Goal: Task Accomplishment & Management: Complete application form

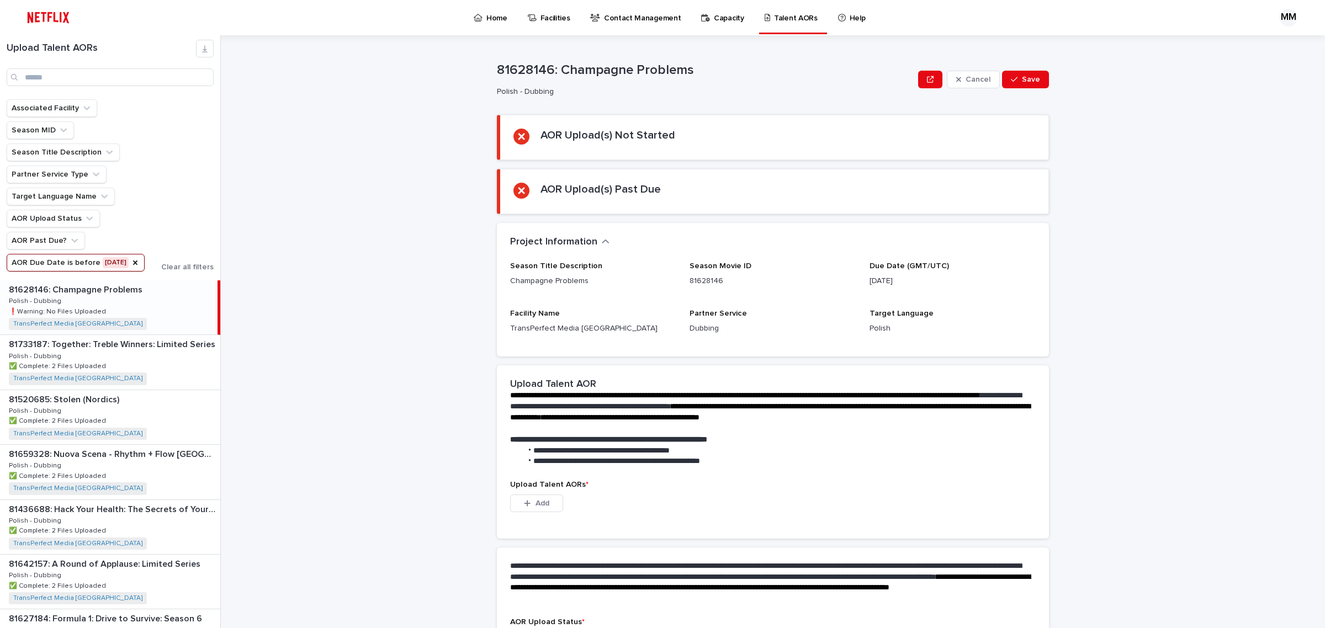
click at [362, 343] on div "**********" at bounding box center [779, 331] width 1091 height 593
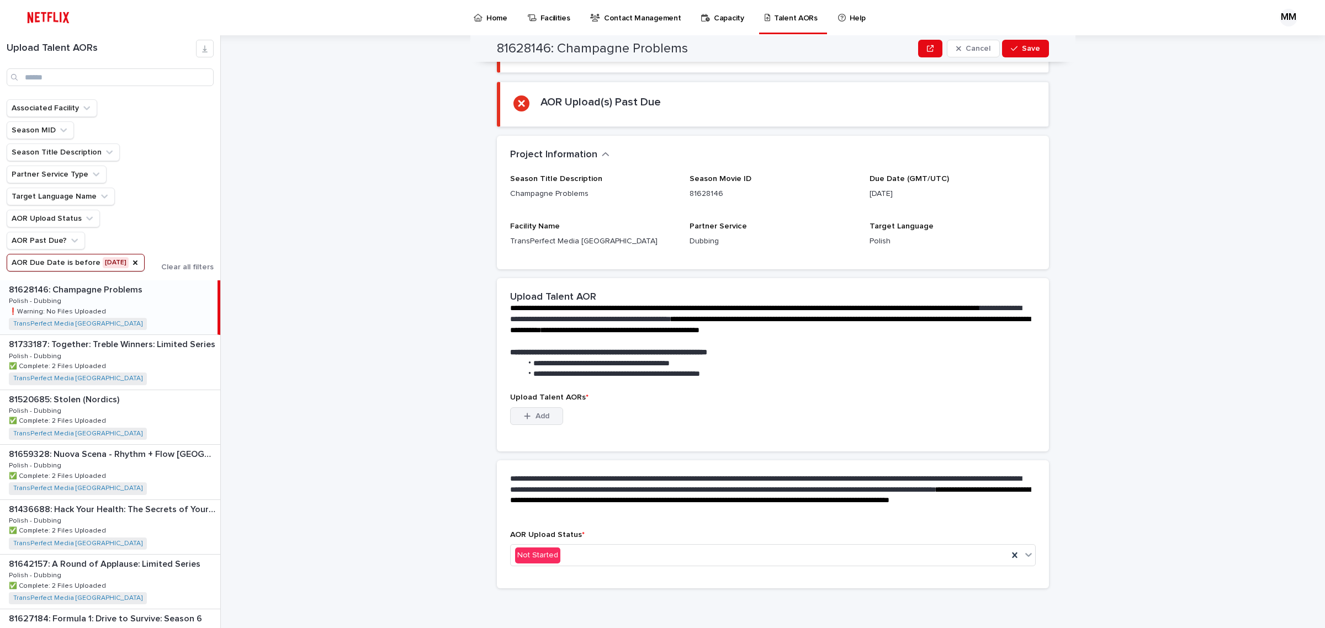
click at [539, 417] on span "Add" at bounding box center [543, 416] width 14 height 8
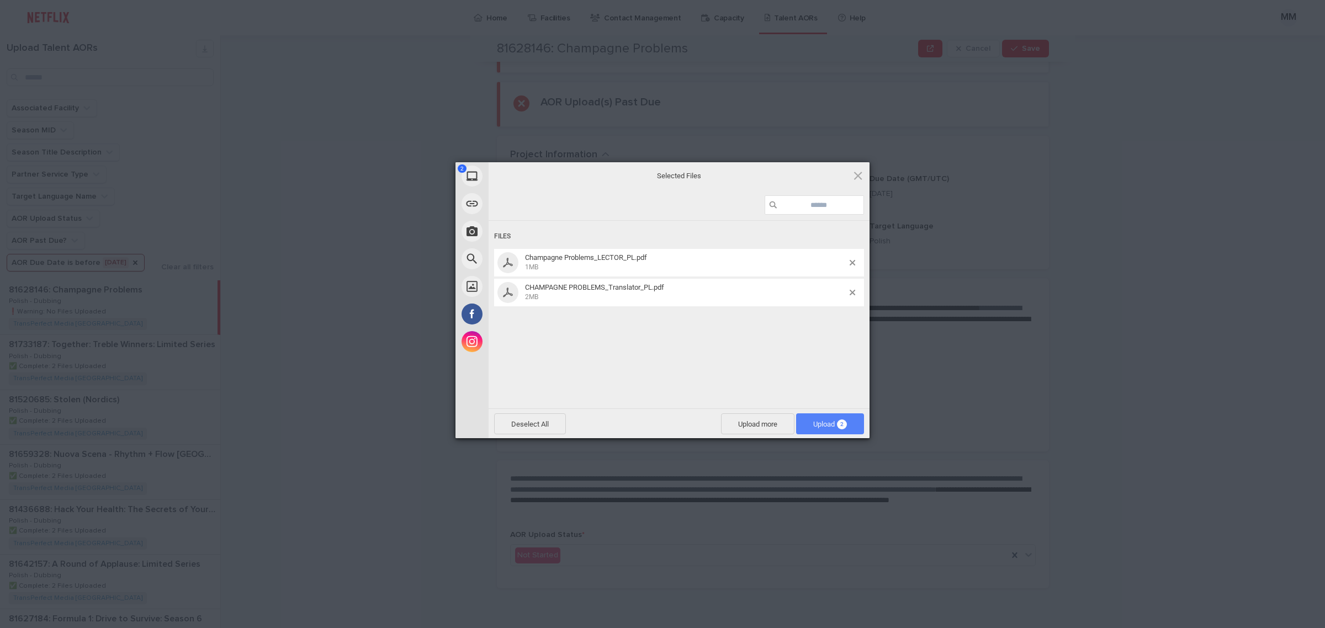
click at [831, 426] on span "Upload 2" at bounding box center [830, 424] width 34 height 8
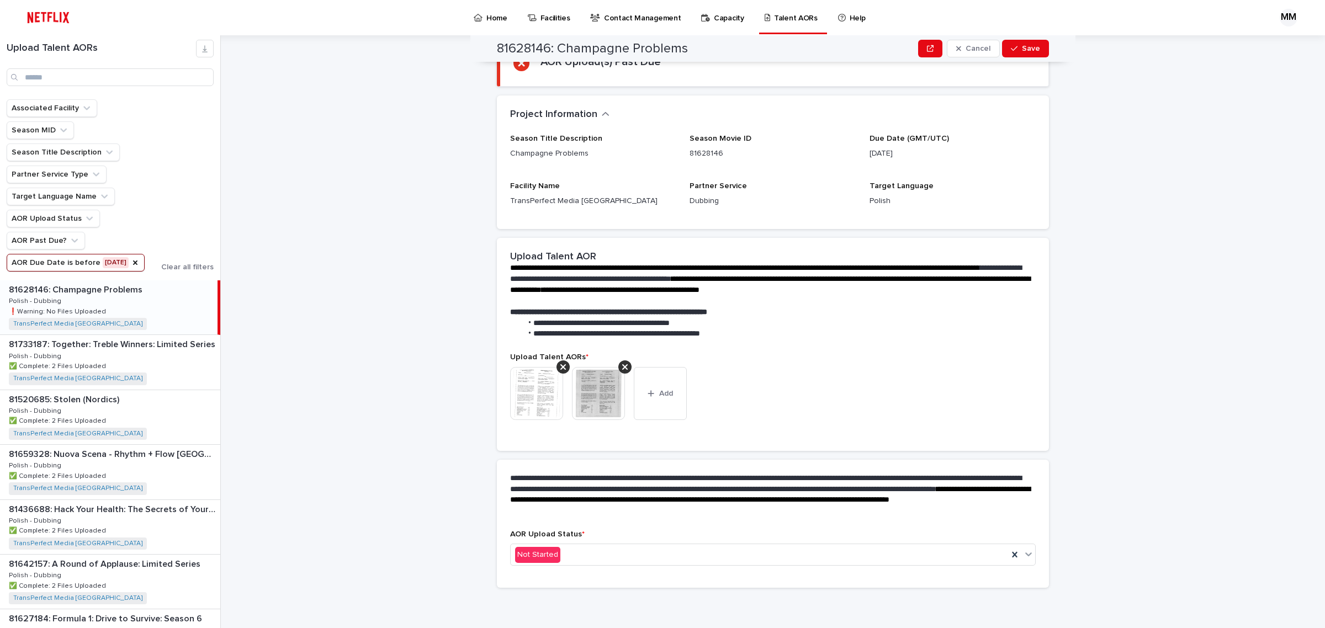
scroll to position [73, 0]
click at [584, 558] on div "Not Started" at bounding box center [760, 556] width 498 height 18
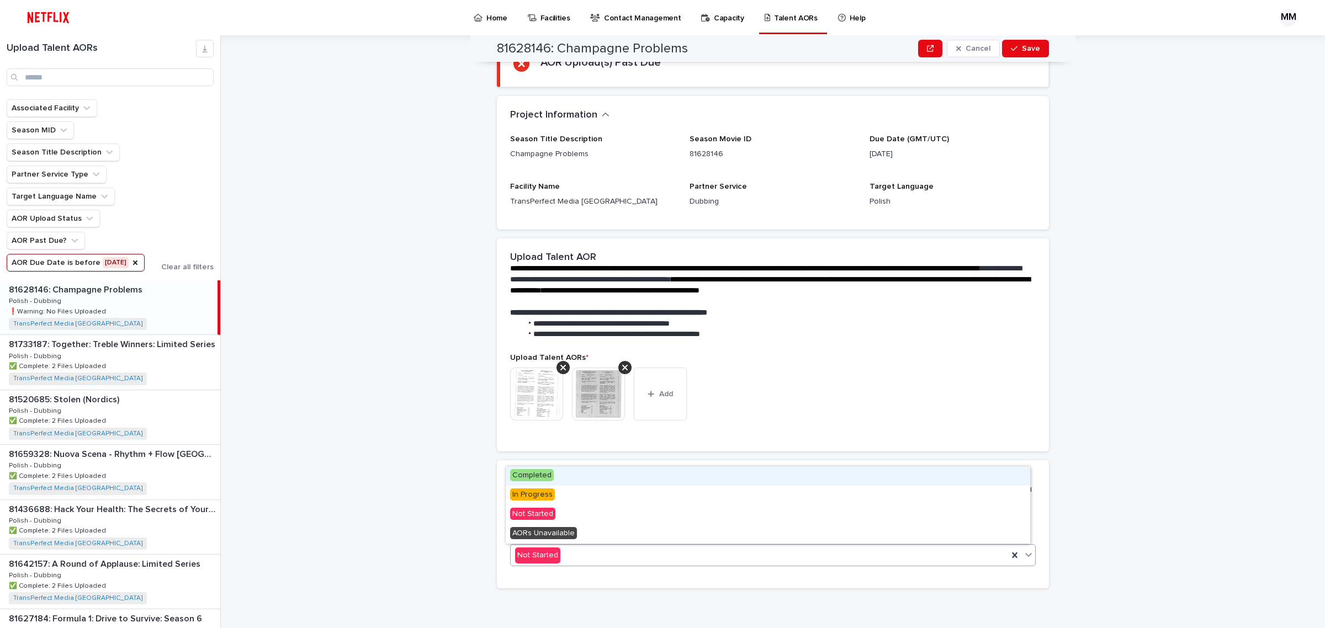
click at [605, 479] on div "Completed" at bounding box center [768, 476] width 525 height 19
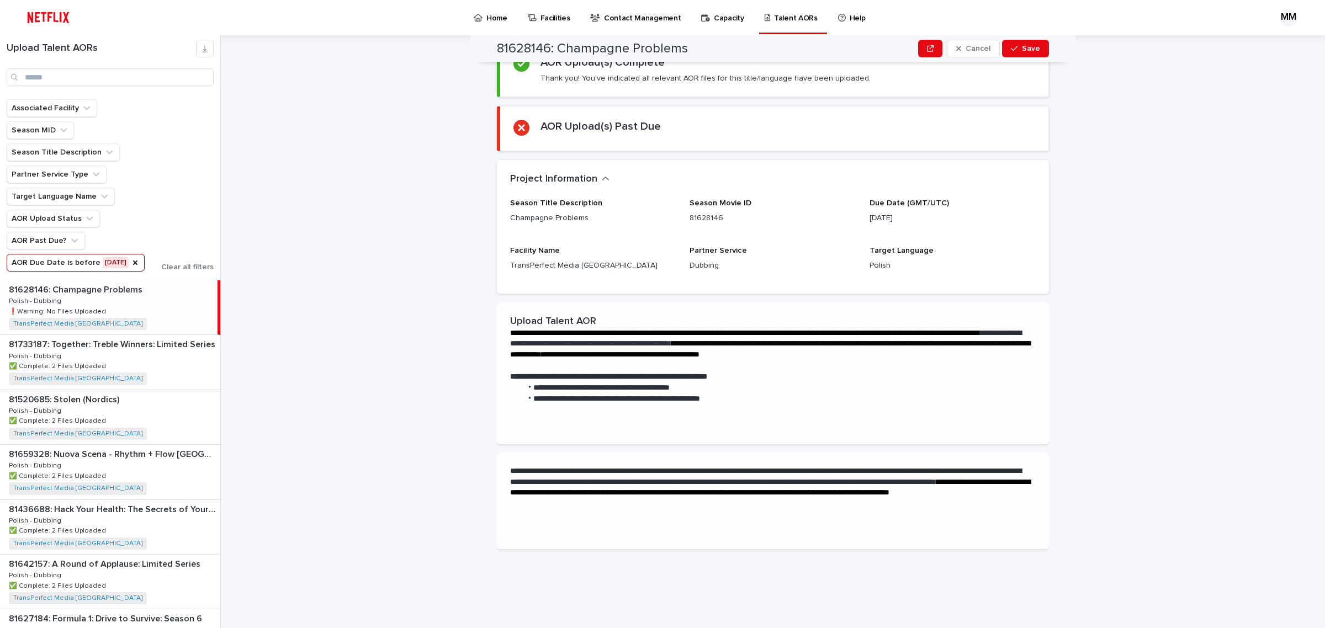
scroll to position [0, 0]
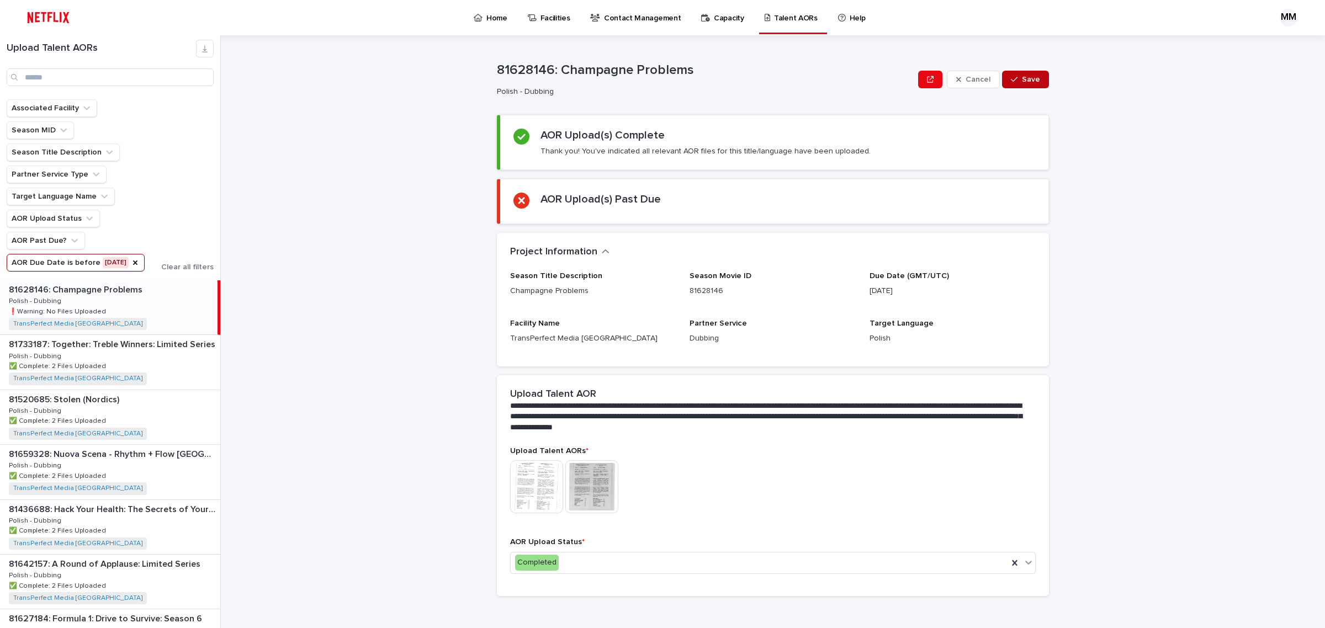
click at [1039, 71] on button "Save" at bounding box center [1025, 80] width 47 height 18
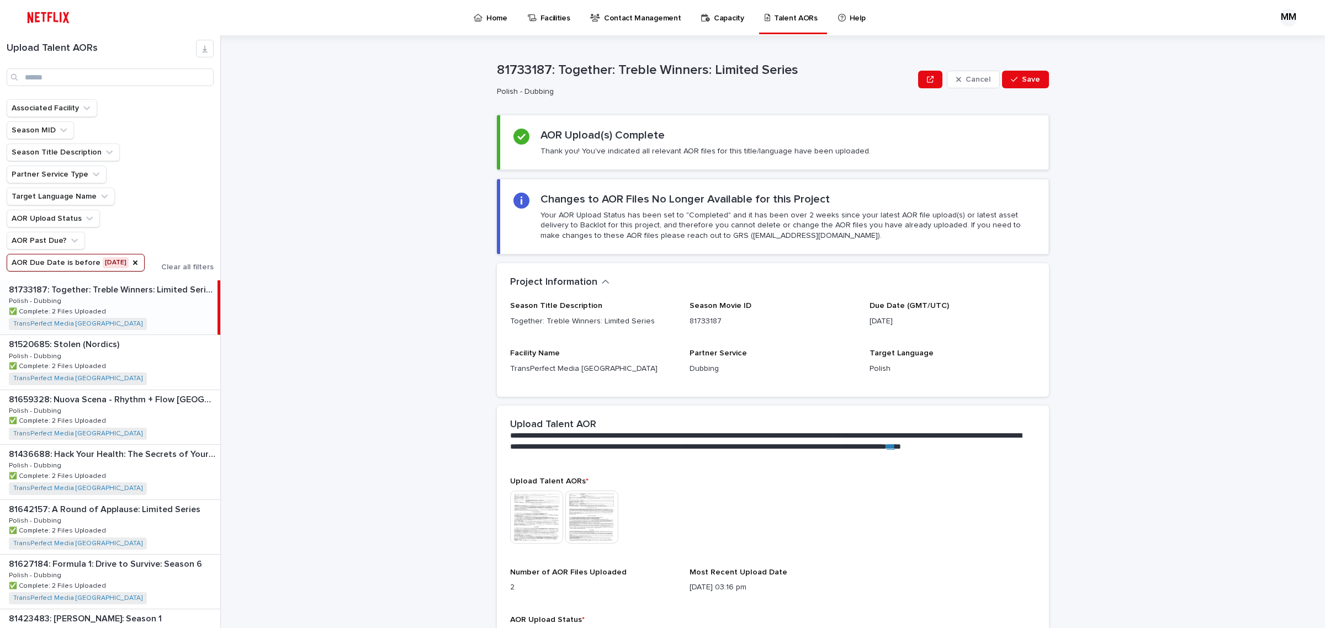
click at [489, 17] on p "Home" at bounding box center [496, 11] width 21 height 23
click at [1030, 82] on span "Save" at bounding box center [1031, 80] width 18 height 8
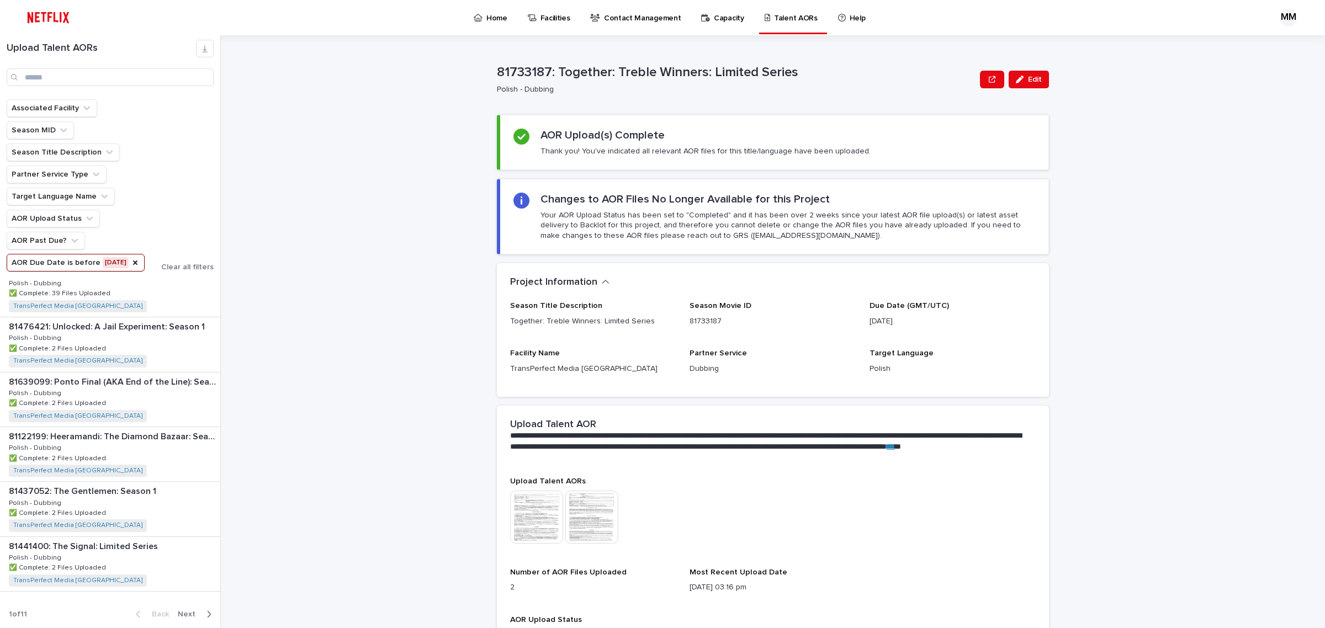
scroll to position [64, 0]
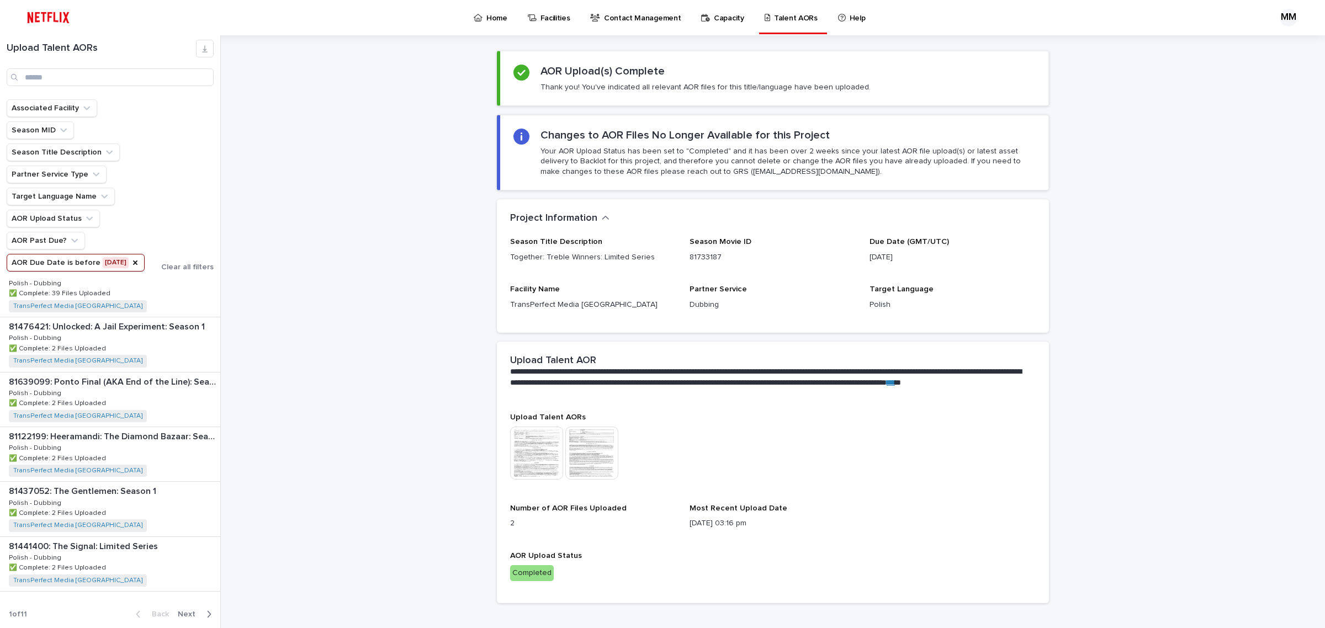
click at [501, 14] on p "Home" at bounding box center [496, 11] width 21 height 23
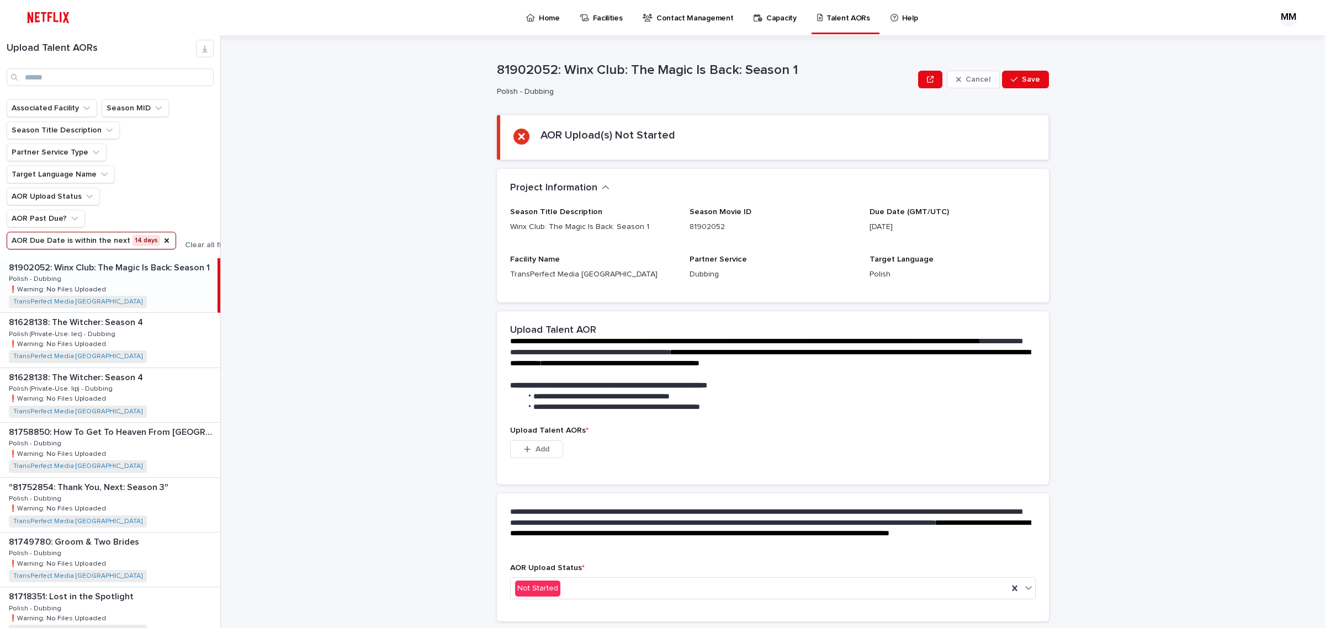
click at [156, 281] on div "81902052: Winx Club: The Magic Is Back: Season 1 81902052: Winx Club: The Magic…" at bounding box center [109, 285] width 218 height 54
click at [161, 281] on div "81902052: Winx Club: The Magic Is Back: Season 1 81902052: Winx Club: The Magic…" at bounding box center [109, 285] width 218 height 54
click at [133, 285] on div "81902052: Winx Club: The Magic Is Back: Season 1 81902052: Winx Club: The Magic…" at bounding box center [109, 285] width 218 height 54
click at [102, 288] on div "81902052: Winx Club: The Magic Is Back: Season 1 81902052: Winx Club: The Magic…" at bounding box center [109, 285] width 218 height 54
click at [106, 345] on div "81628138: The Witcher: Season 4 81628138: The Witcher: Season 4 Polish (Private…" at bounding box center [110, 340] width 220 height 54
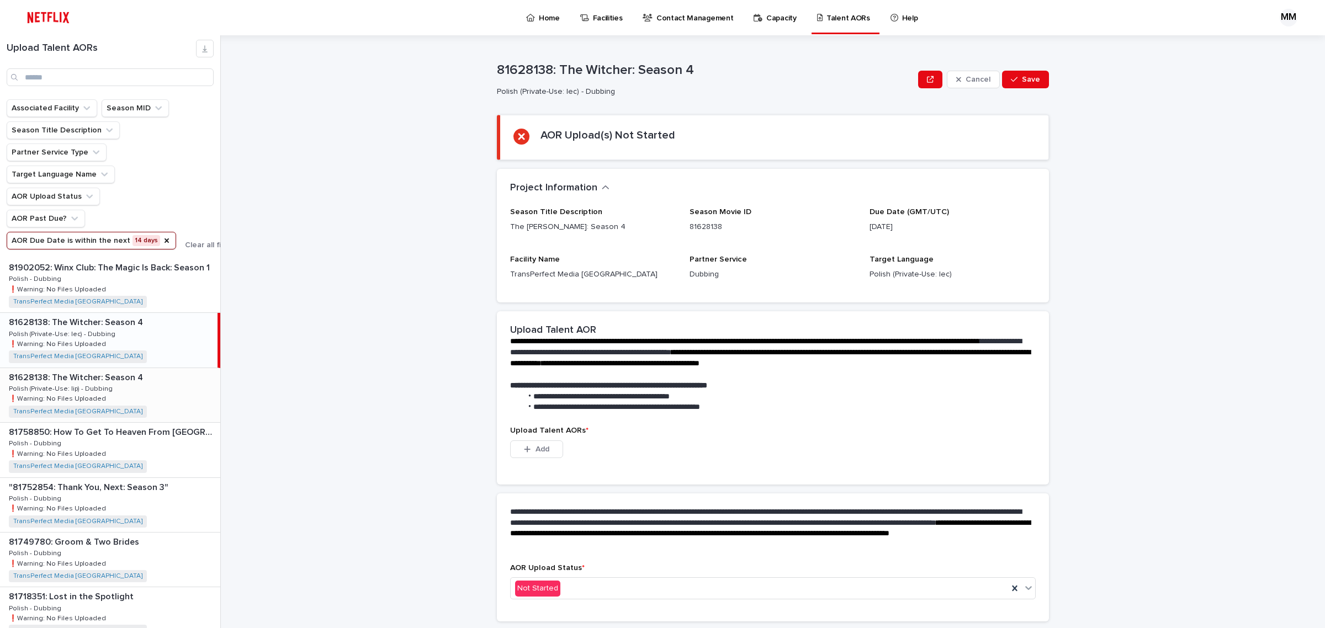
click at [152, 396] on div "81628138: The Witcher: Season 4 81628138: The Witcher: Season 4 Polish (Private…" at bounding box center [110, 395] width 220 height 54
click at [114, 283] on div "81902052: Winx Club: The Magic Is Back: Season 1 81902052: Winx Club: The Magic…" at bounding box center [110, 285] width 220 height 54
click at [179, 343] on div "81628138: The Witcher: Season 4 81628138: The Witcher: Season 4 Polish (Private…" at bounding box center [110, 340] width 220 height 54
click at [177, 401] on div "81628138: The Witcher: Season 4 81628138: The Witcher: Season 4 Polish (Private…" at bounding box center [110, 395] width 220 height 54
click at [181, 342] on div "81628138: The Witcher: Season 4 81628138: The Witcher: Season 4 Polish (Private…" at bounding box center [110, 340] width 220 height 54
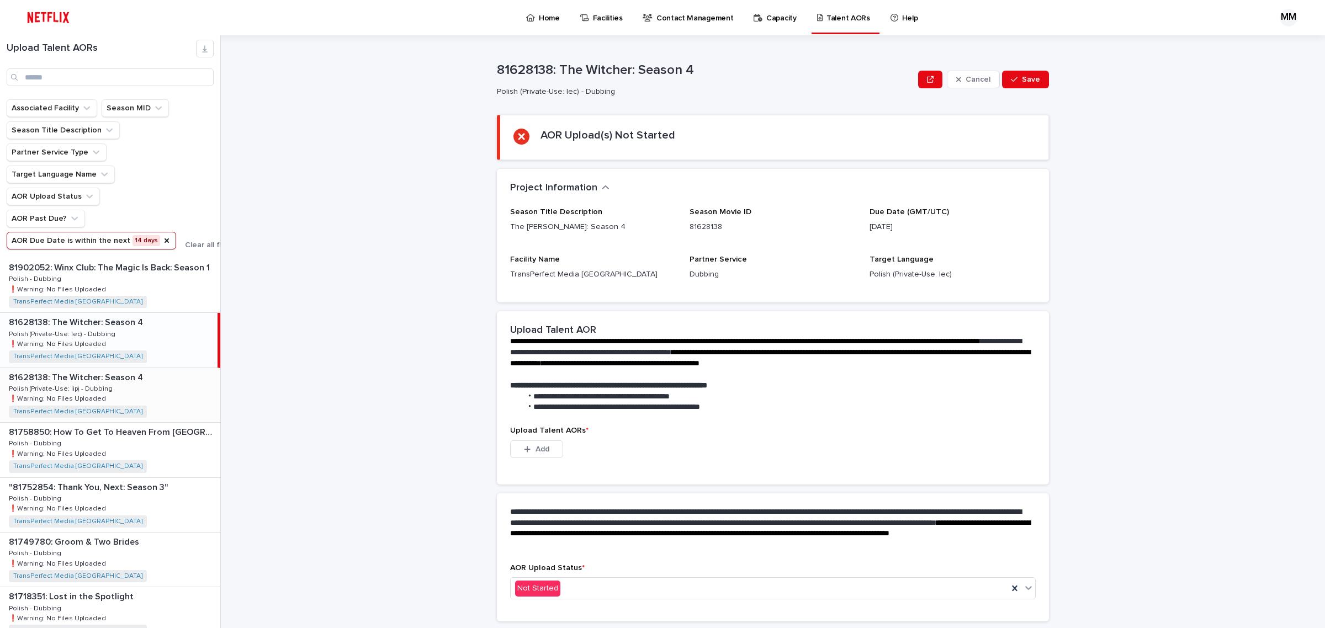
scroll to position [52, 0]
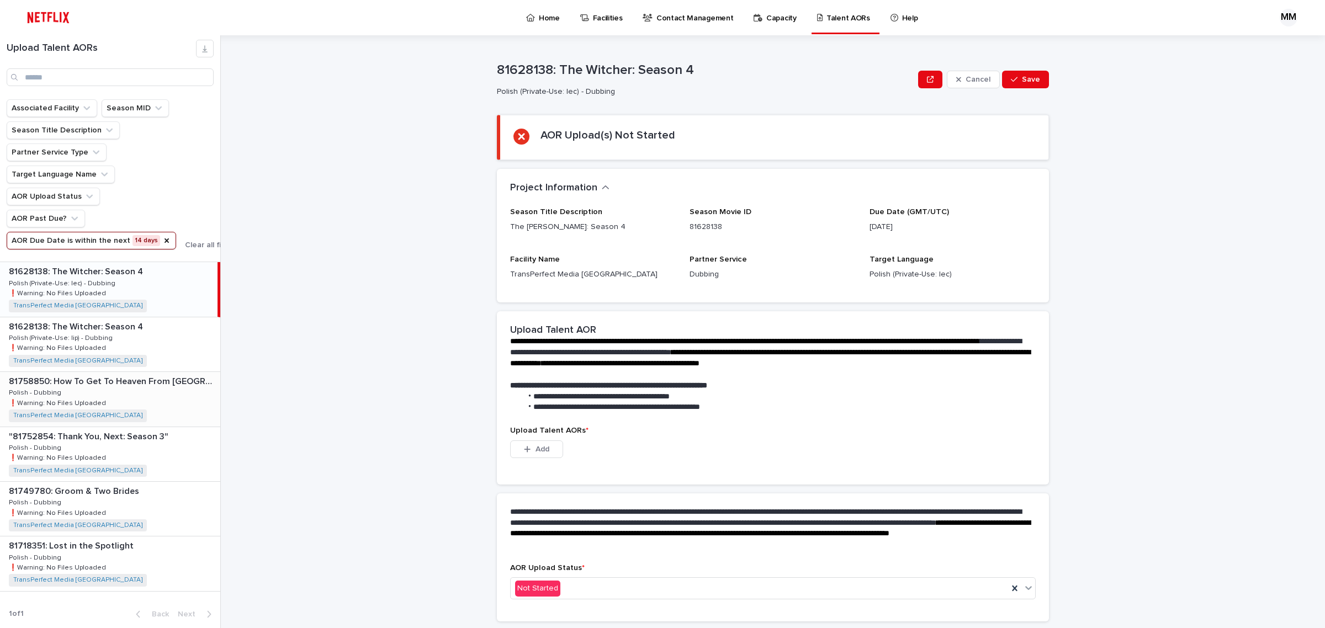
click at [170, 401] on div "81758850: How To Get To Heaven From Belfast: Season 1 81758850: How To Get To H…" at bounding box center [110, 399] width 220 height 54
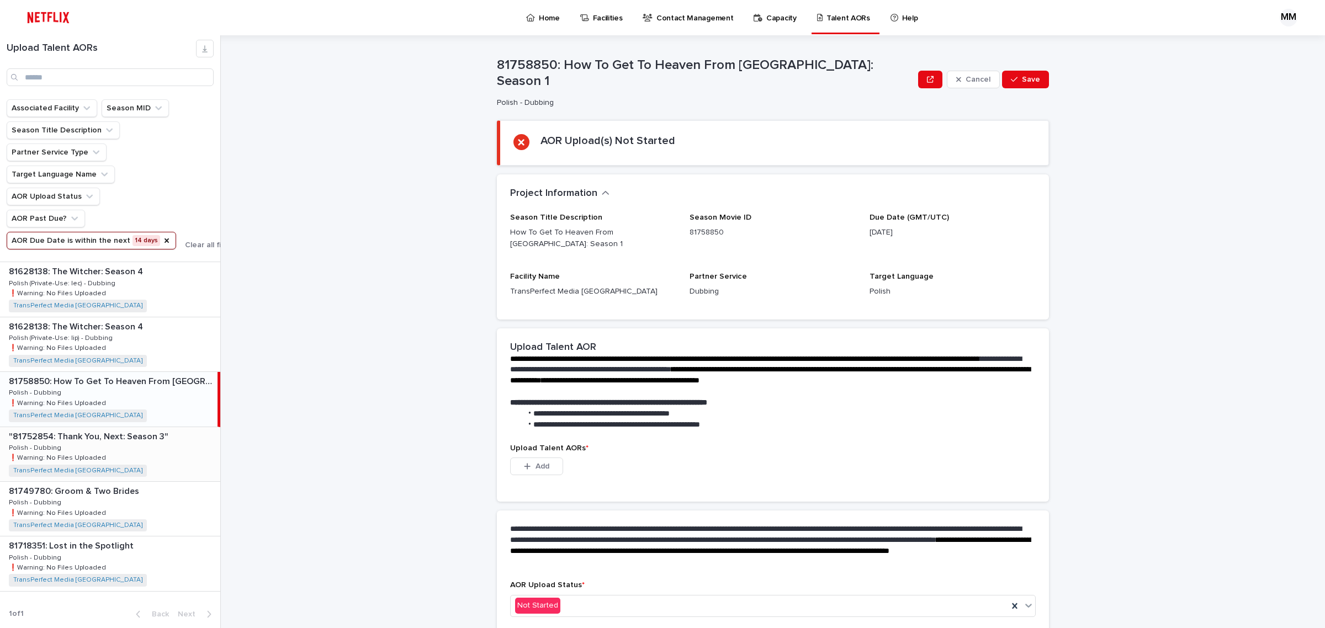
click at [165, 448] on div ""81752854: Thank You, Next: Season 3" "81752854: Thank You, Next: Season 3" Pol…" at bounding box center [110, 454] width 220 height 54
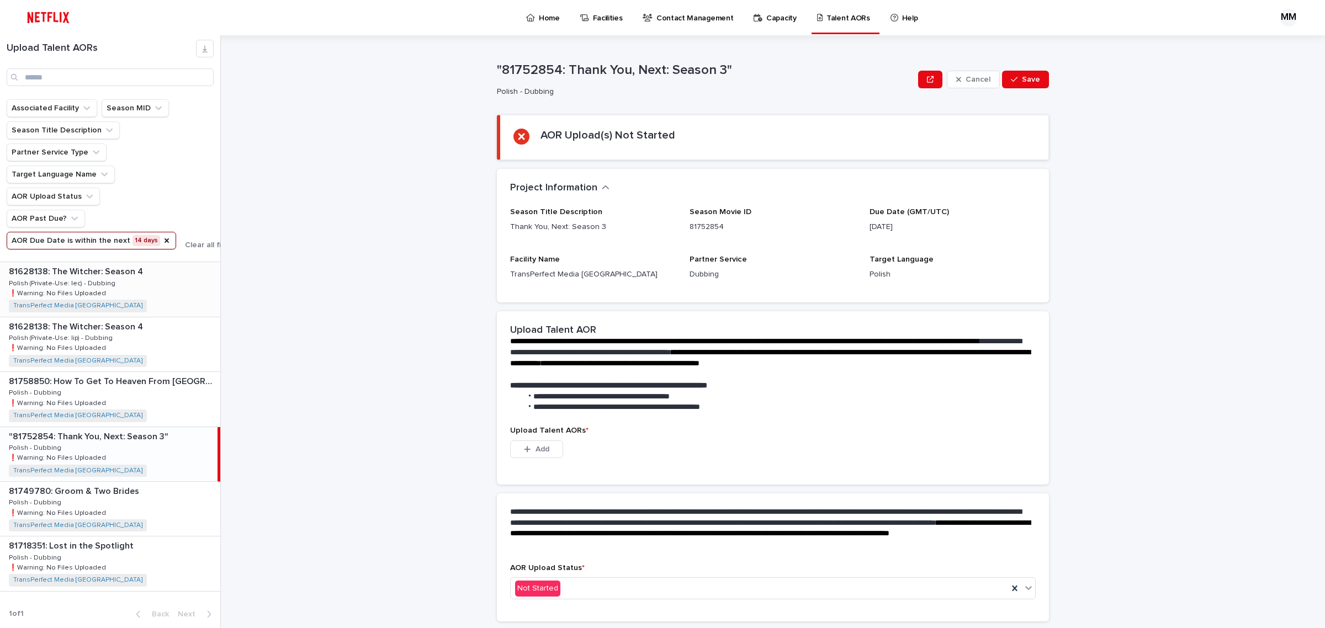
drag, startPoint x: 127, startPoint y: 292, endPoint x: 126, endPoint y: 307, distance: 15.5
click at [127, 292] on div "81628138: The Witcher: Season 4 81628138: The Witcher: Season 4 Polish (Private…" at bounding box center [110, 289] width 220 height 54
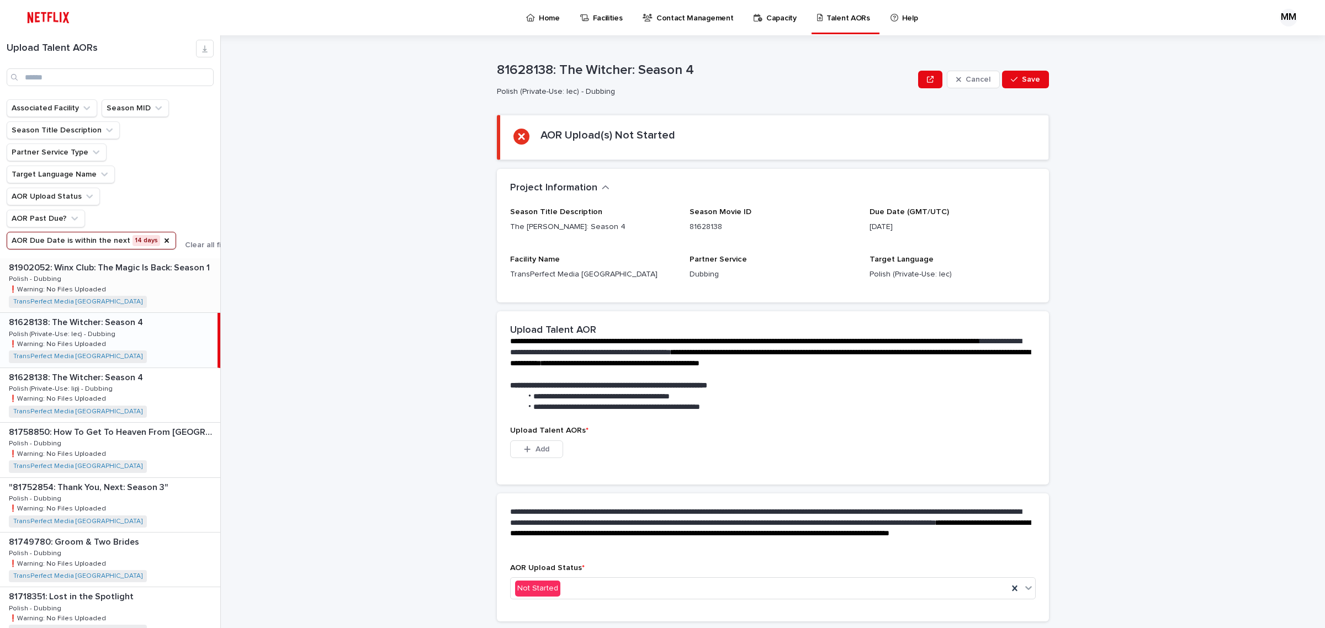
click at [128, 285] on div "81902052: Winx Club: The Magic Is Back: Season 1 81902052: Winx Club: The Magic…" at bounding box center [110, 285] width 220 height 54
click at [172, 287] on div "81902052: Winx Club: The Magic Is Back: Season 1 81902052: Winx Club: The Magic…" at bounding box center [109, 285] width 218 height 54
click at [163, 355] on div "81628138: The Witcher: Season 4 81628138: The Witcher: Season 4 Polish (Private…" at bounding box center [110, 340] width 220 height 54
click at [163, 393] on div "81628138: The Witcher: Season 4 81628138: The Witcher: Season 4 Polish (Private…" at bounding box center [110, 395] width 220 height 54
click at [156, 457] on div "81758850: How To Get To Heaven From Belfast: Season 1 81758850: How To Get To H…" at bounding box center [110, 450] width 220 height 54
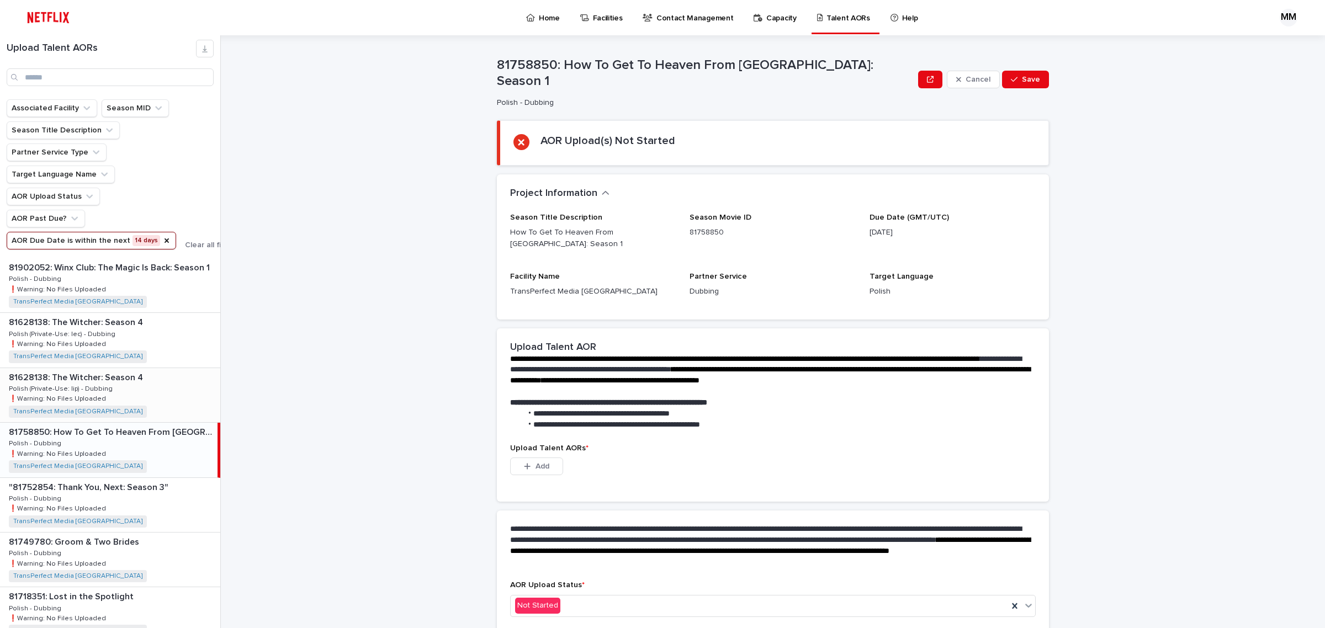
scroll to position [52, 0]
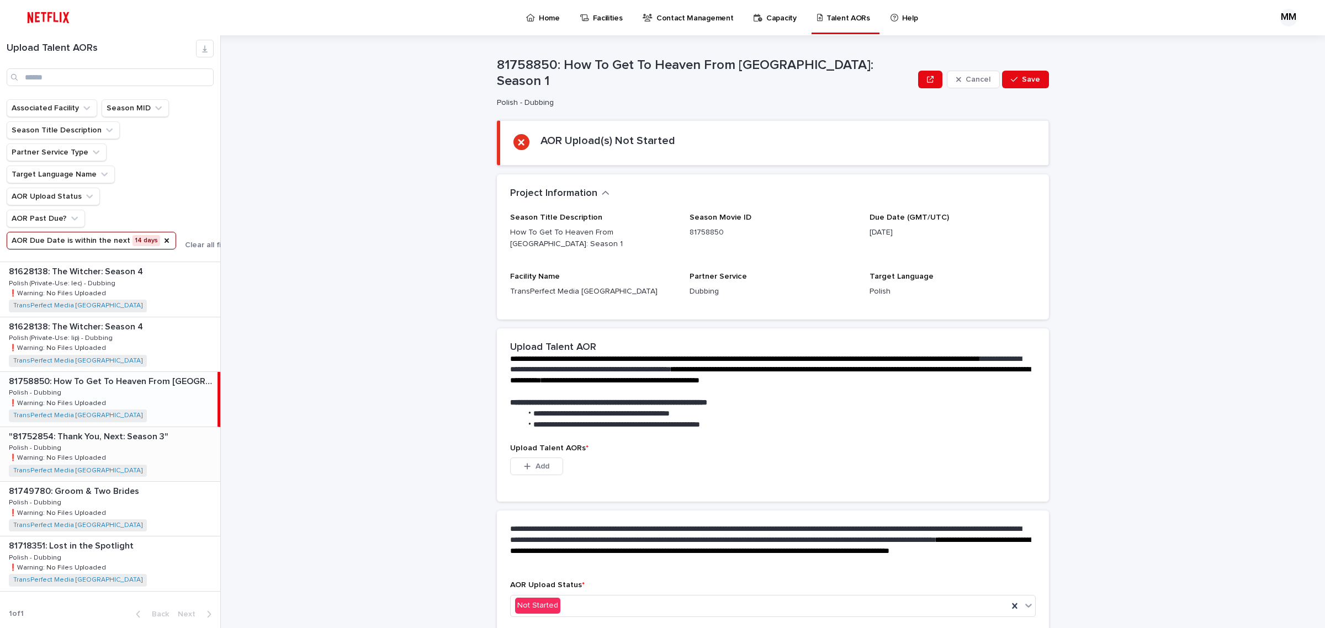
click at [145, 439] on p ""81752854: Thank You, Next: Season 3"" at bounding box center [90, 436] width 162 height 13
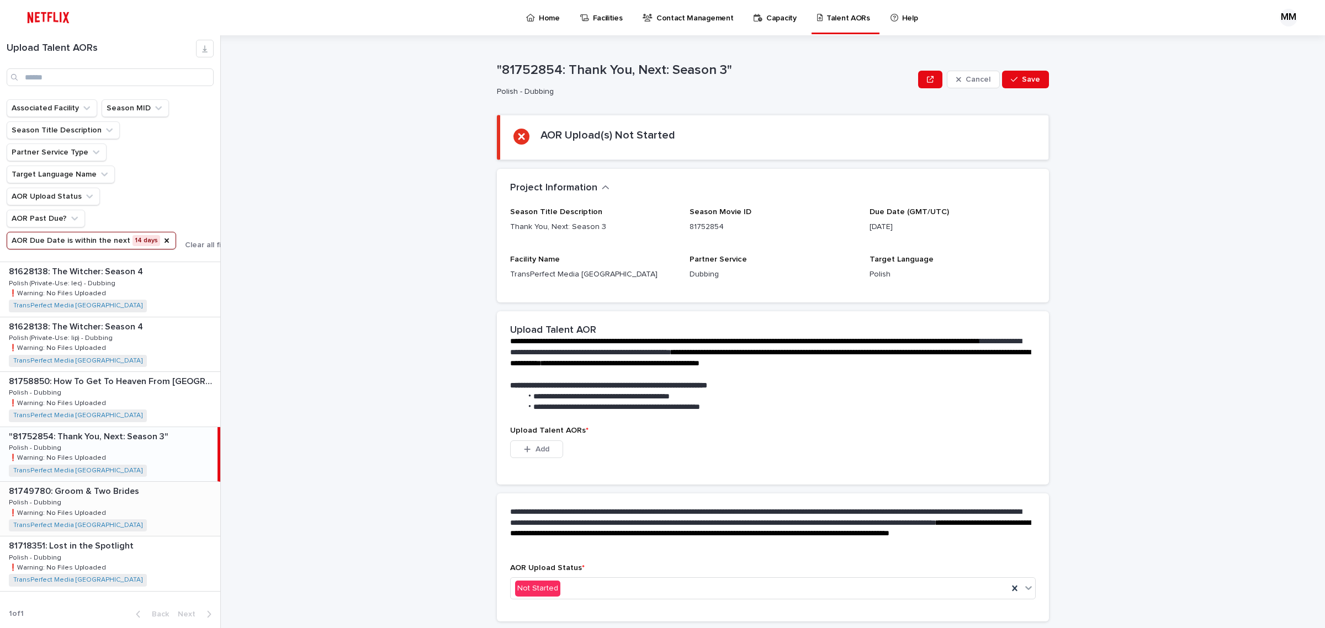
click at [153, 506] on div "81749780: Groom & Two Brides 81749780: Groom & Two Brides Polish - Dubbing Poli…" at bounding box center [110, 509] width 220 height 54
click at [175, 561] on div "81718351: Lost in the Spotlight 81718351: Lost in the Spotlight Polish - Dubbin…" at bounding box center [110, 564] width 220 height 54
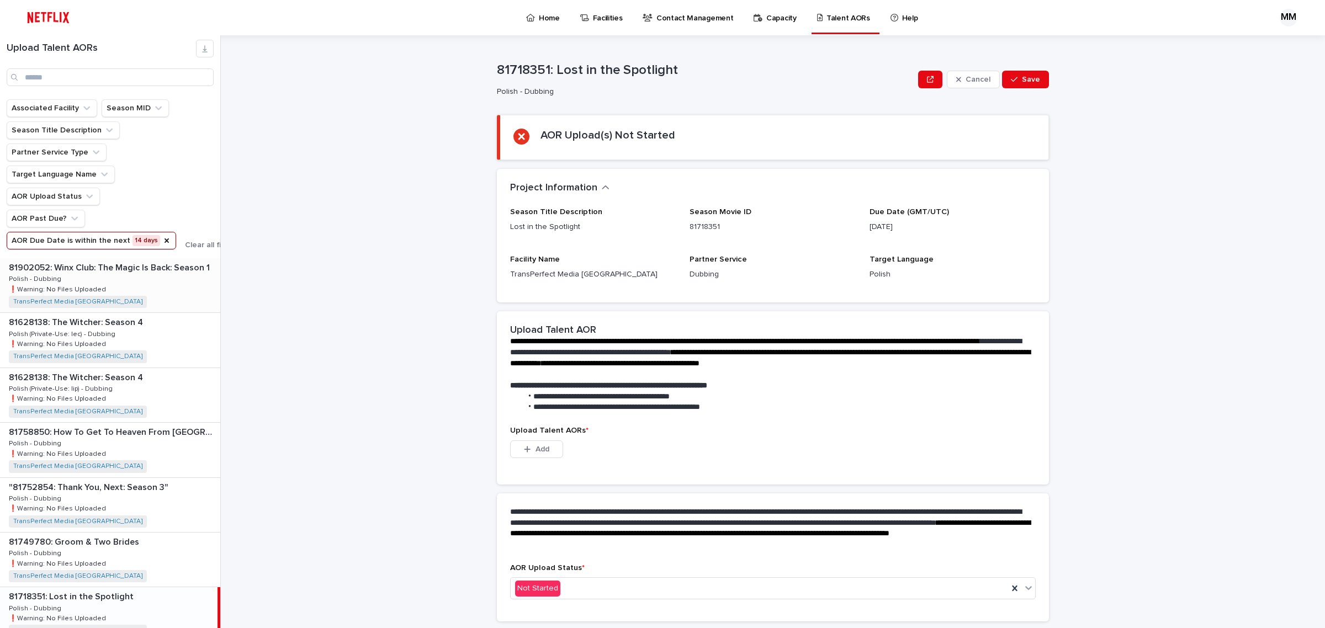
click at [137, 296] on div "81902052: Winx Club: The Magic Is Back: Season 1 81902052: Winx Club: The Magic…" at bounding box center [110, 285] width 220 height 54
